Goal: Task Accomplishment & Management: Complete application form

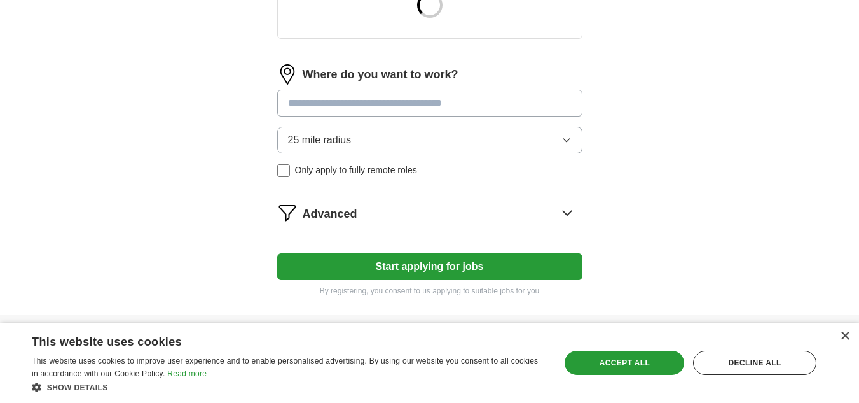
scroll to position [529, 0]
click at [394, 257] on button "Start applying for jobs" at bounding box center [429, 265] width 305 height 27
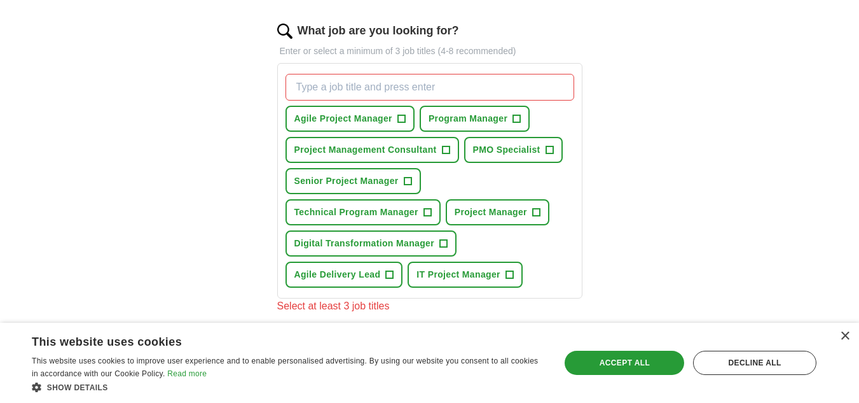
scroll to position [406, 0]
click at [409, 127] on button "Agile Project Manager +" at bounding box center [350, 118] width 129 height 26
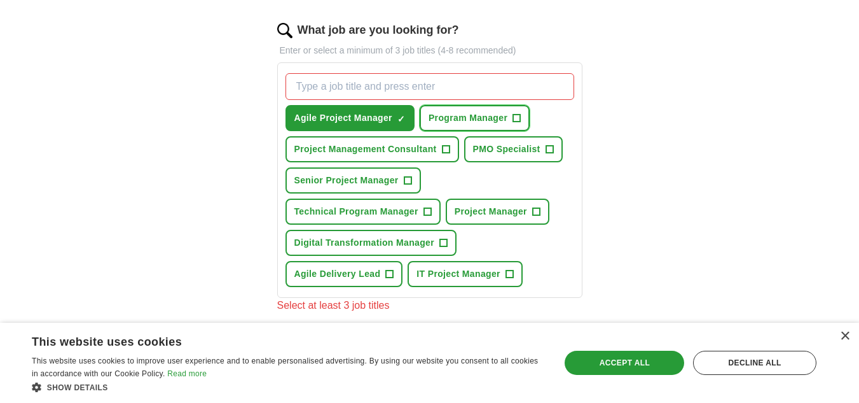
click at [508, 119] on button "Program Manager +" at bounding box center [475, 118] width 110 height 26
click at [530, 146] on span "PMO Specialist" at bounding box center [506, 148] width 67 height 13
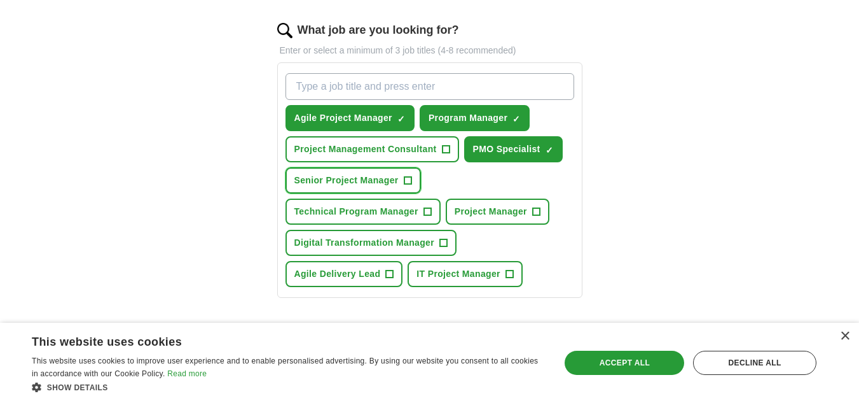
click at [411, 184] on span "+" at bounding box center [408, 181] width 8 height 10
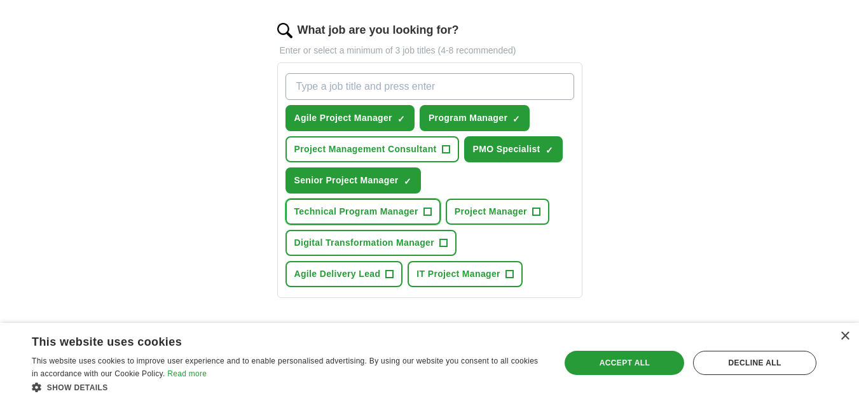
click at [427, 216] on span "+" at bounding box center [428, 212] width 8 height 10
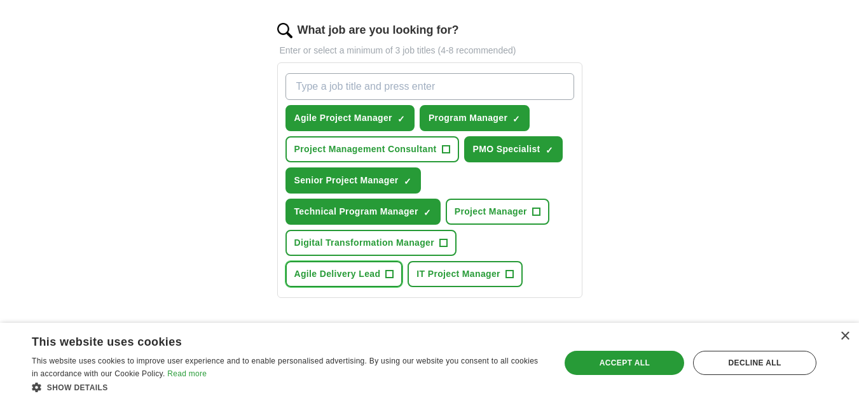
click at [383, 277] on button "Agile Delivery Lead +" at bounding box center [345, 274] width 118 height 26
click at [504, 273] on button "IT Project Manager +" at bounding box center [465, 274] width 115 height 26
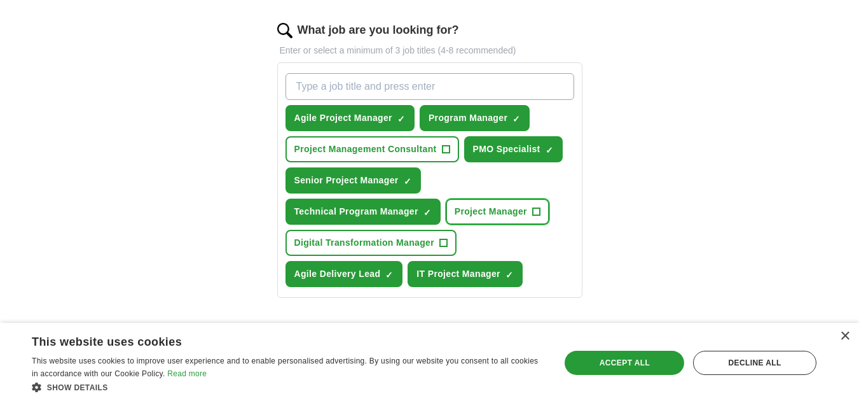
click at [505, 213] on span "Project Manager" at bounding box center [491, 211] width 72 height 13
click at [458, 238] on div "Agile Project Manager ✓ × Program Manager ✓ × Project Management Consultant + P…" at bounding box center [430, 180] width 294 height 224
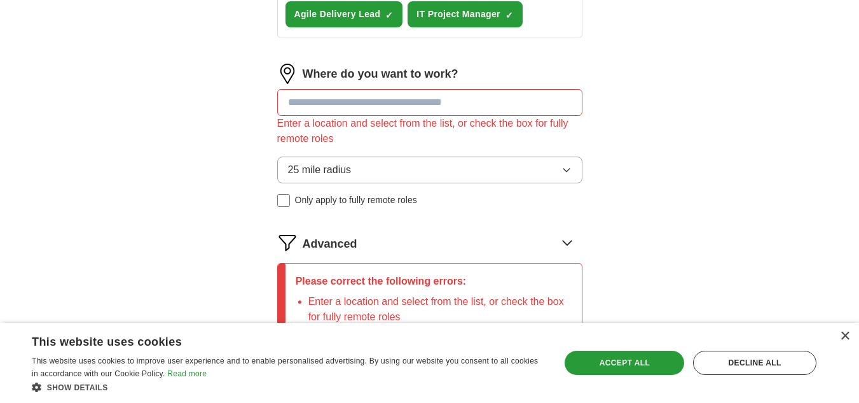
scroll to position [666, 0]
click at [436, 108] on input at bounding box center [429, 101] width 305 height 27
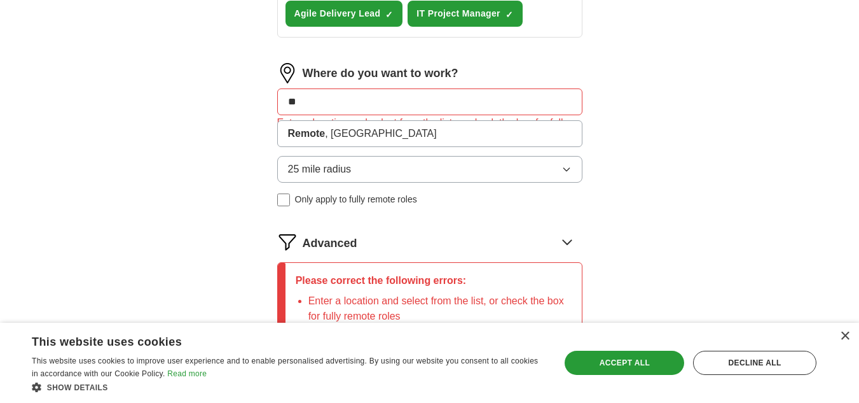
type input "*"
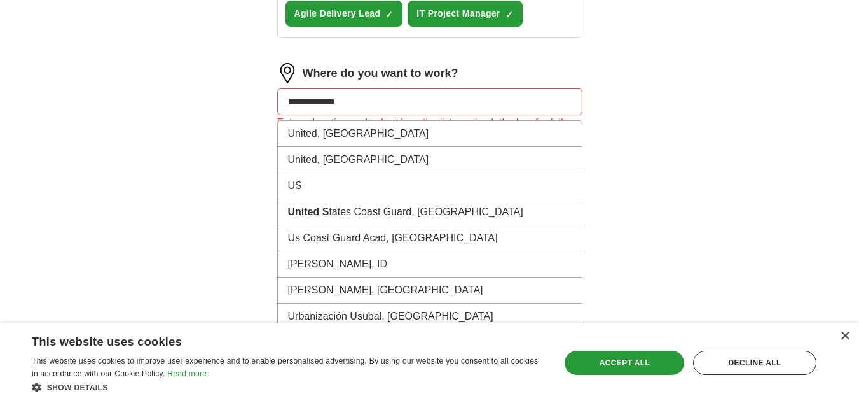
type input "**********"
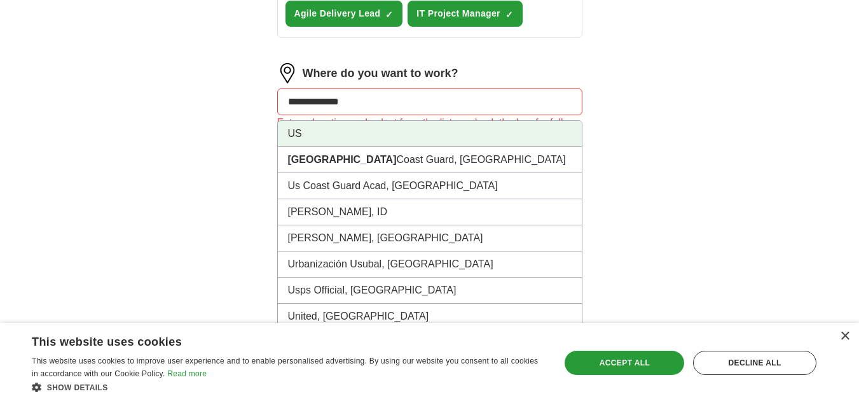
click at [307, 130] on li "US" at bounding box center [430, 134] width 304 height 26
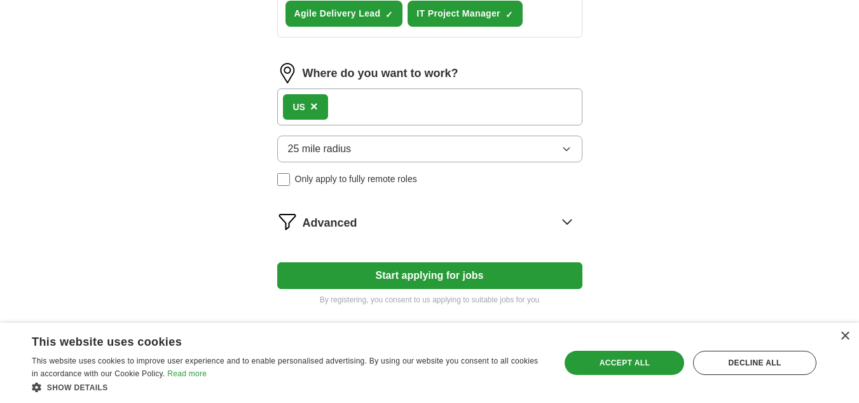
click at [411, 270] on button "Start applying for jobs" at bounding box center [429, 275] width 305 height 27
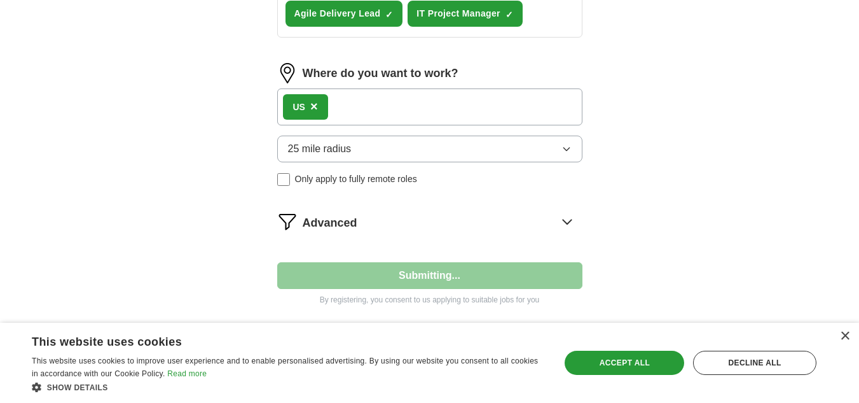
select select "**"
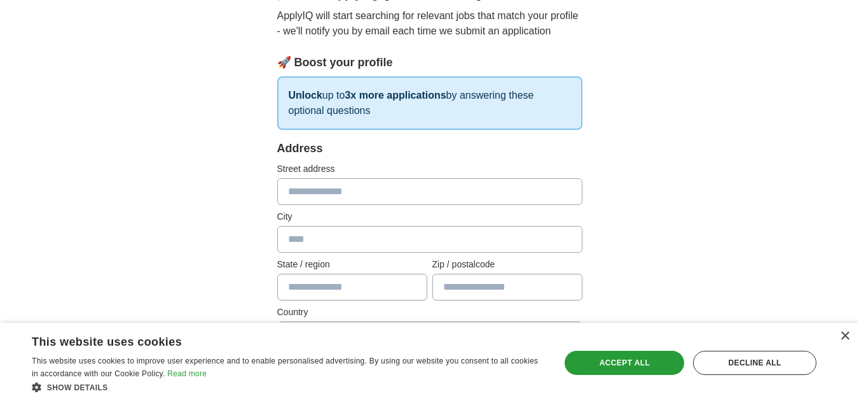
scroll to position [136, 0]
click at [341, 196] on input "text" at bounding box center [429, 192] width 305 height 27
